Goal: Information Seeking & Learning: Find specific page/section

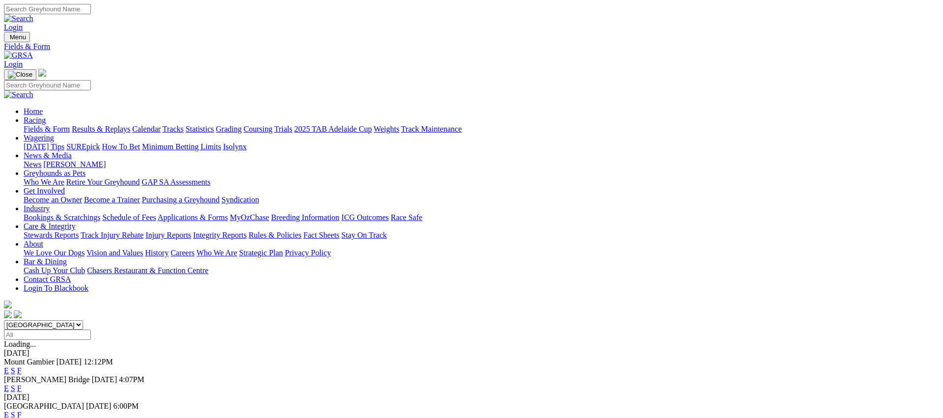
click at [70, 125] on link "Fields & Form" at bounding box center [47, 129] width 46 height 8
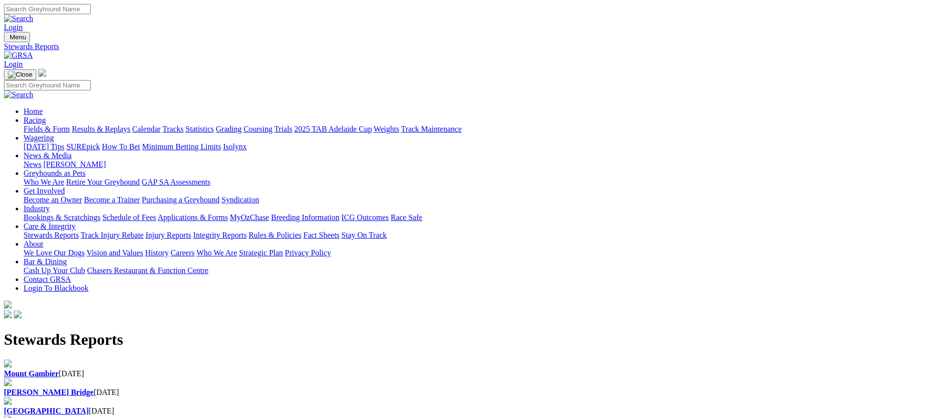
click at [94, 388] on b "[PERSON_NAME] Bridge" at bounding box center [49, 392] width 90 height 8
click at [89, 407] on b "[GEOGRAPHIC_DATA]" at bounding box center [46, 411] width 85 height 8
